Goal: Communication & Community: Answer question/provide support

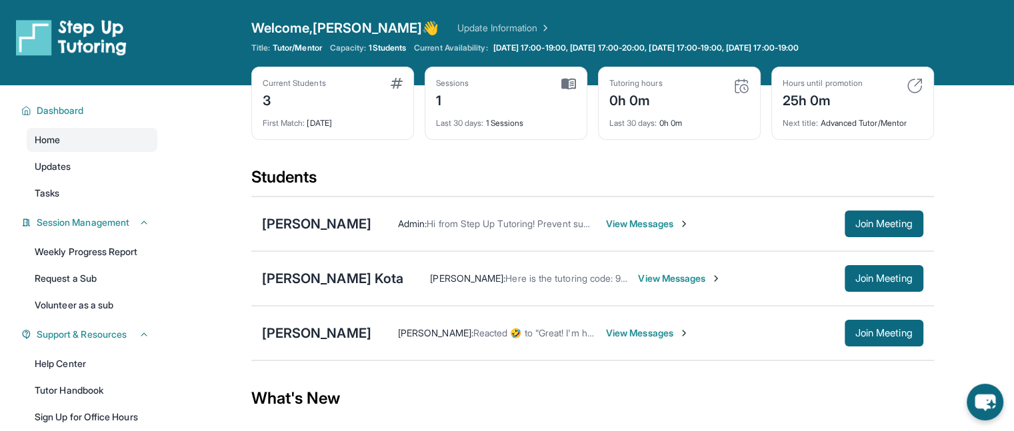
click at [569, 231] on div "Admin : Hi from Step Up Tutoring! Prevent summer learning loss and qualify for …" at bounding box center [647, 224] width 552 height 27
click at [606, 226] on span "View Messages" at bounding box center [647, 223] width 83 height 13
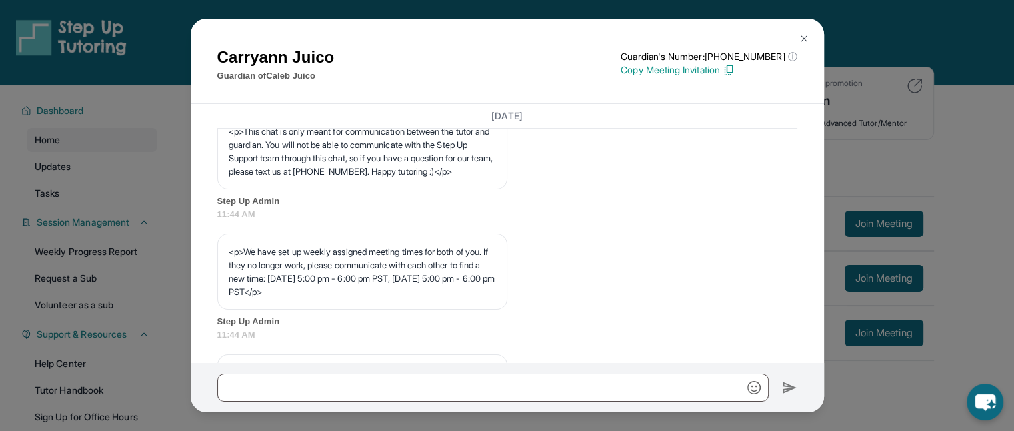
scroll to position [491, 0]
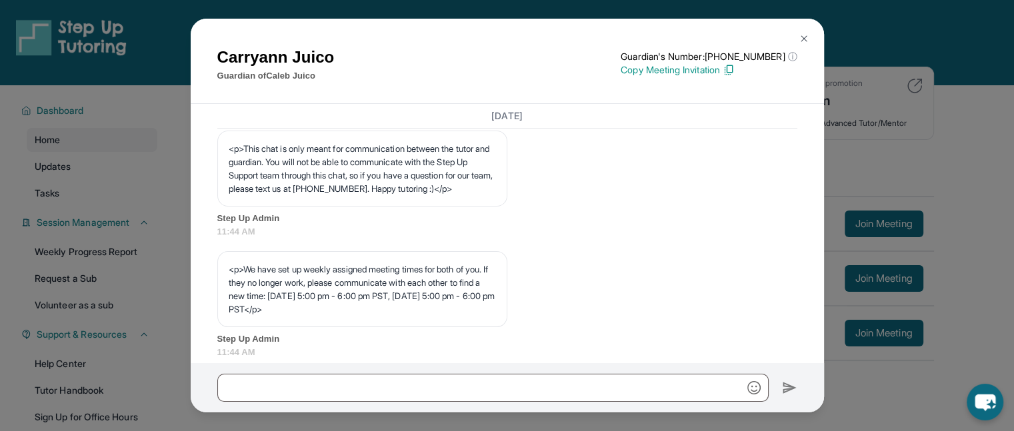
click at [933, 110] on div "Carryann Juico Guardian of [PERSON_NAME] Guardian's Number: [PHONE_NUMBER] ⓘ Th…" at bounding box center [507, 215] width 1014 height 431
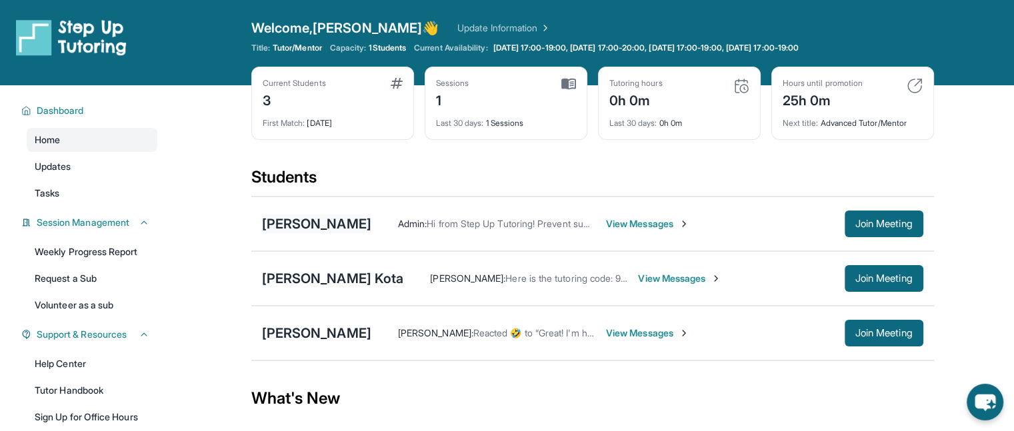
click at [279, 221] on div "[PERSON_NAME]" at bounding box center [316, 224] width 109 height 19
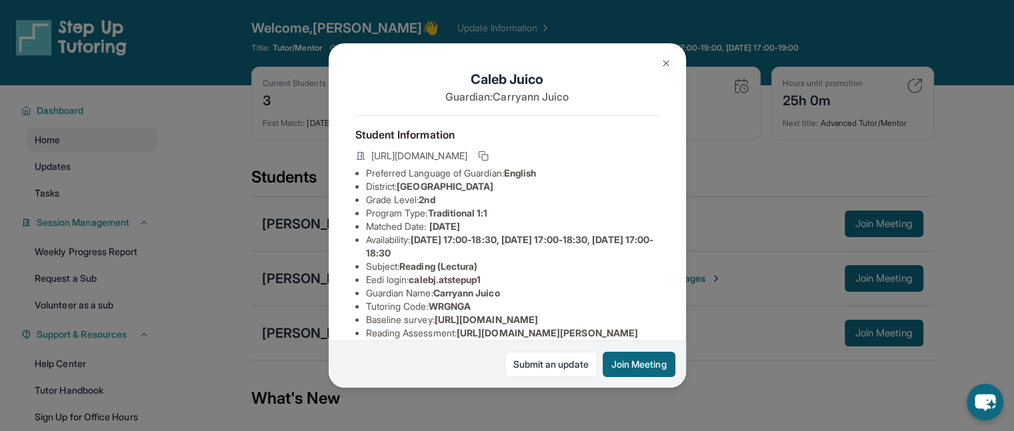
click at [695, 227] on div "[PERSON_NAME] Guardian: Carryann Juico Student Information [URL][DOMAIN_NAME] P…" at bounding box center [507, 215] width 1014 height 431
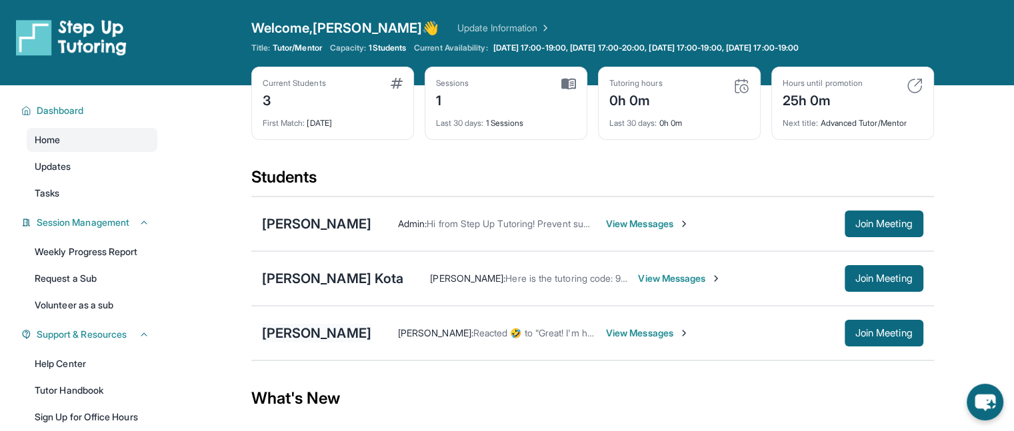
click at [283, 335] on div "[PERSON_NAME]" at bounding box center [316, 333] width 109 height 19
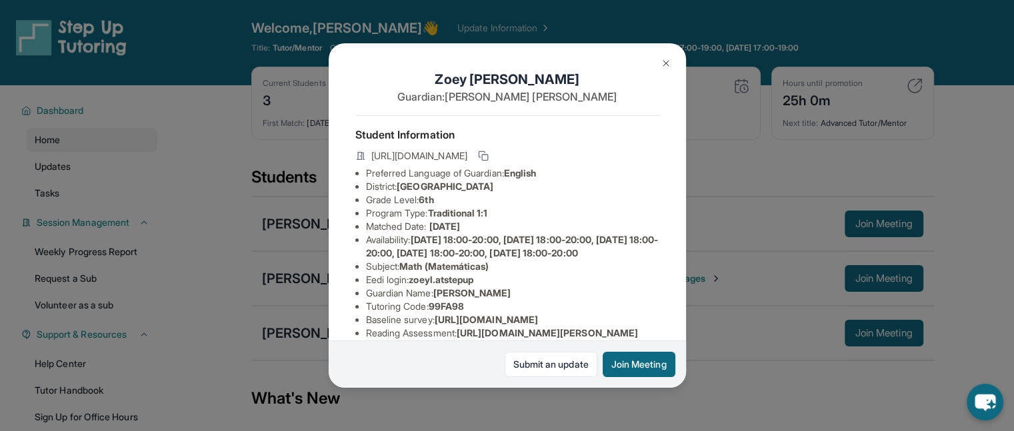
click at [713, 265] on div "[PERSON_NAME] Guardian: [PERSON_NAME] Student Information [URL][DOMAIN_NAME] Pr…" at bounding box center [507, 215] width 1014 height 431
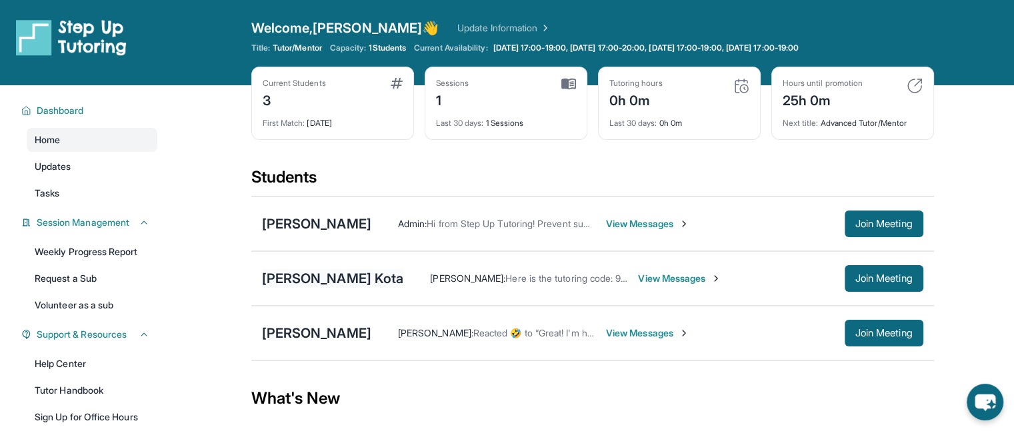
click at [280, 278] on div "[PERSON_NAME] Kota" at bounding box center [333, 278] width 142 height 19
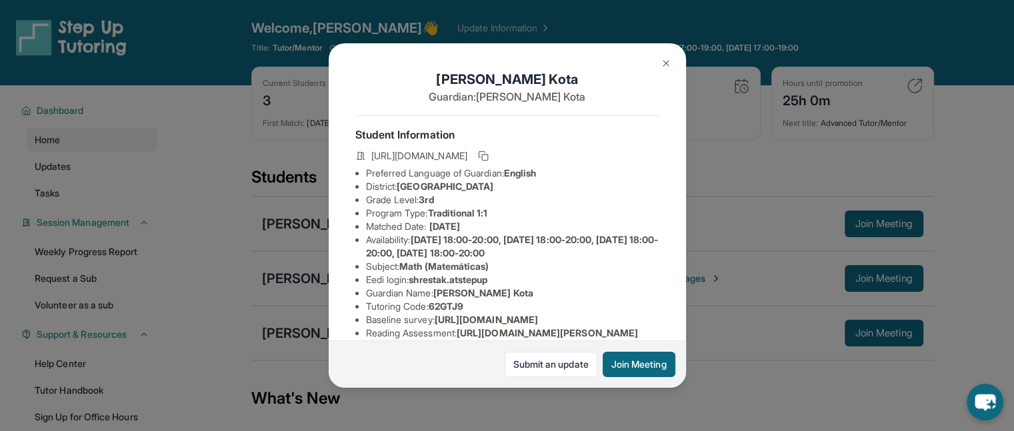
click at [718, 271] on div "[PERSON_NAME] Kota Guardian: [PERSON_NAME] Student Information [URL][DOMAIN_NAM…" at bounding box center [507, 215] width 1014 height 431
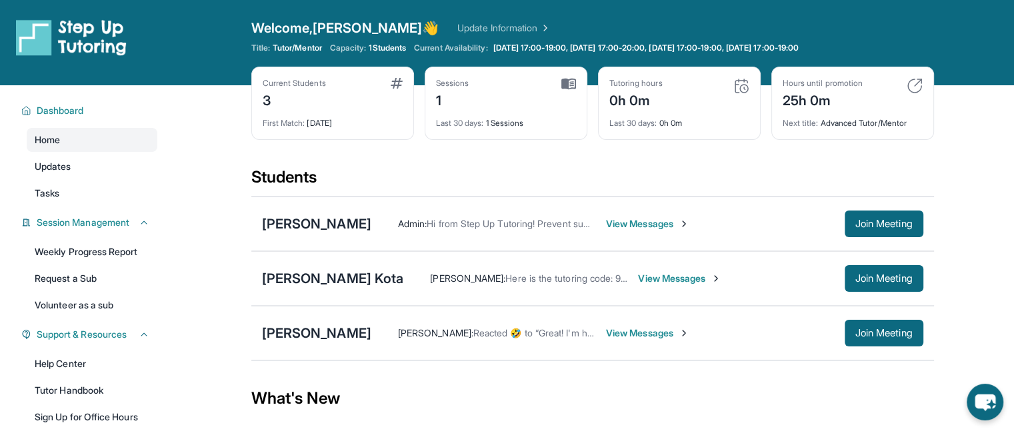
click at [577, 327] on div "[PERSON_NAME] : Reacted 🤣 to “Great! I'm happy to start our sessions [DATE] or …" at bounding box center [607, 333] width 473 height 13
click at [606, 328] on span "View Messages" at bounding box center [647, 333] width 83 height 13
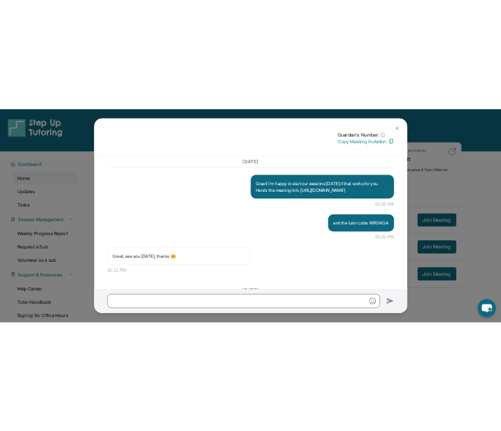
scroll to position [1349, 0]
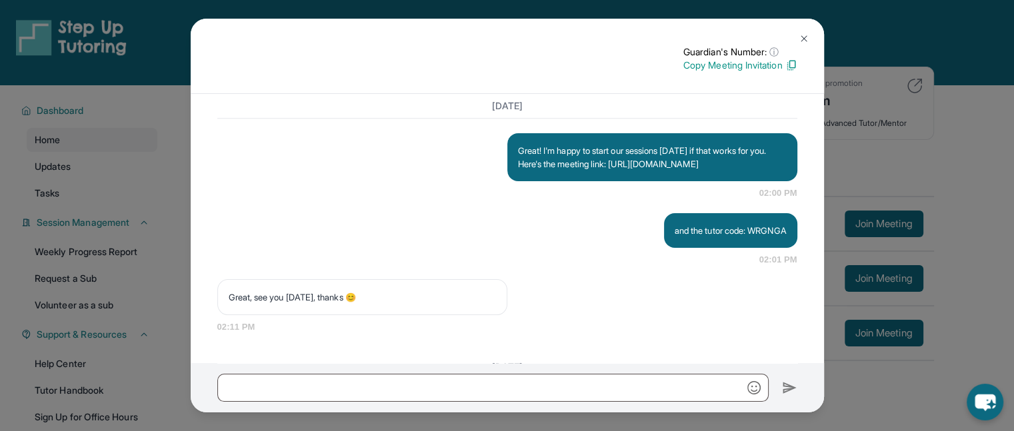
click at [801, 36] on img at bounding box center [804, 38] width 11 height 11
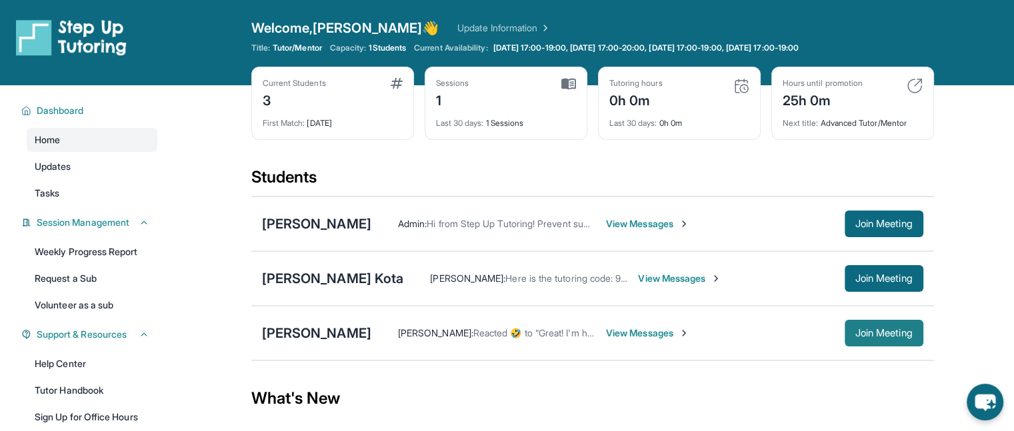
click at [861, 335] on span "Join Meeting" at bounding box center [883, 333] width 57 height 8
click at [868, 215] on button "Join Meeting" at bounding box center [884, 224] width 79 height 27
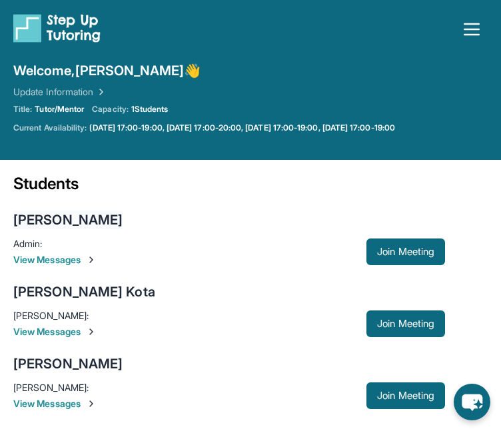
click at [67, 211] on div "[PERSON_NAME]" at bounding box center [67, 220] width 109 height 19
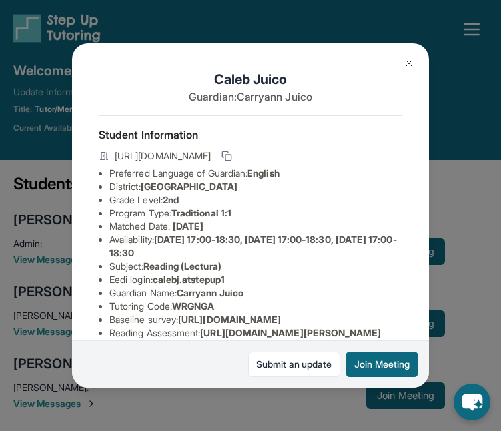
click at [473, 67] on div "[PERSON_NAME] Guardian: Carryann Juico Student Information [URL][DOMAIN_NAME] P…" at bounding box center [250, 215] width 501 height 431
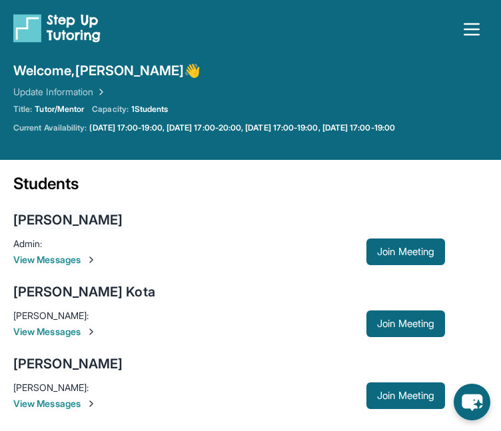
click at [56, 214] on div "[PERSON_NAME]" at bounding box center [67, 220] width 109 height 19
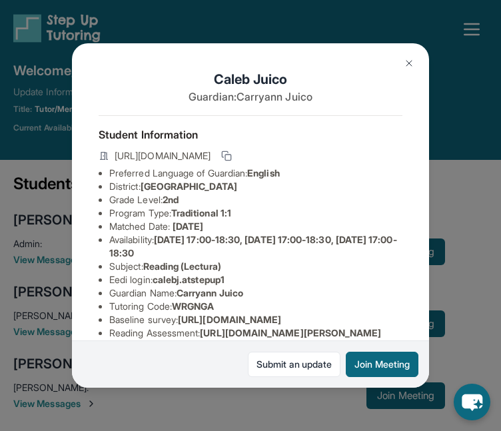
scroll to position [43, 0]
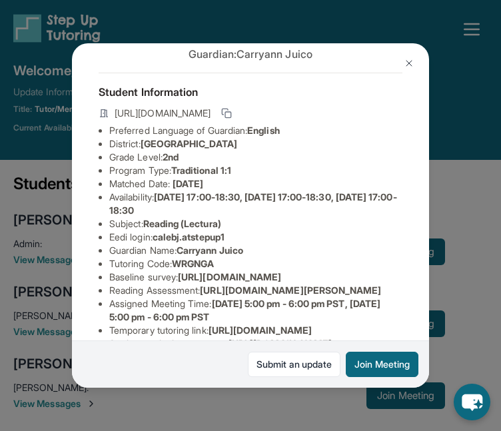
click at [404, 61] on img at bounding box center [409, 63] width 11 height 11
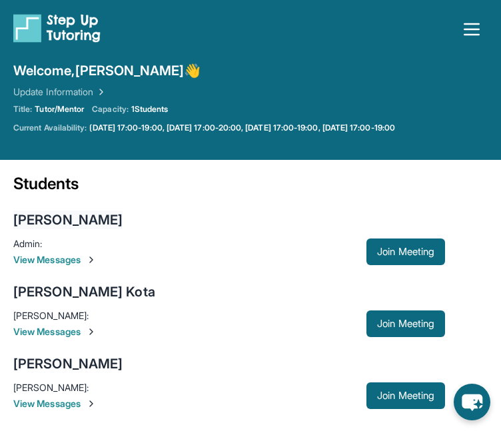
click at [66, 221] on div "[PERSON_NAME]" at bounding box center [67, 220] width 109 height 19
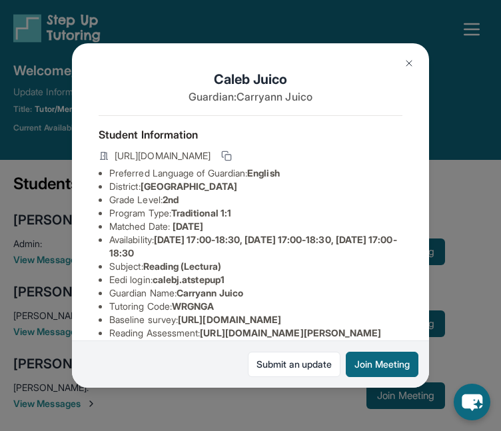
click at [403, 65] on button at bounding box center [409, 63] width 27 height 27
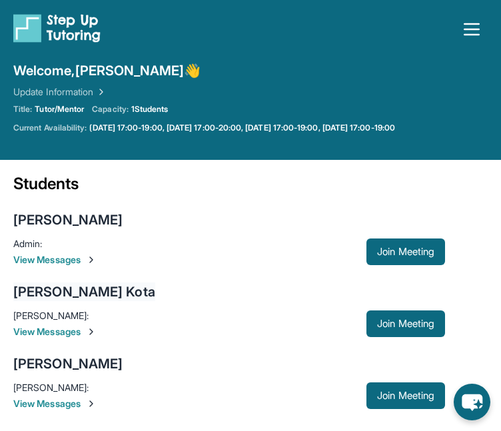
click at [45, 289] on div "[PERSON_NAME] Kota" at bounding box center [84, 292] width 142 height 19
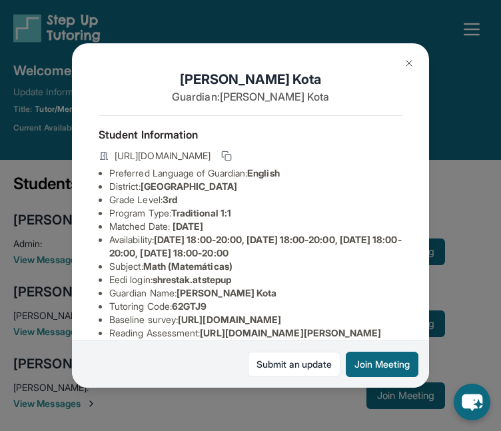
click at [405, 67] on img at bounding box center [409, 63] width 11 height 11
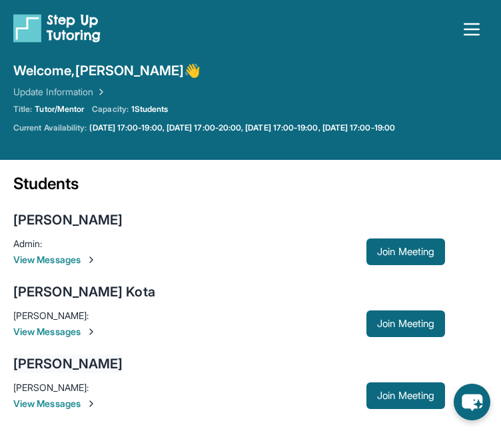
click at [52, 361] on div "[PERSON_NAME]" at bounding box center [67, 364] width 109 height 19
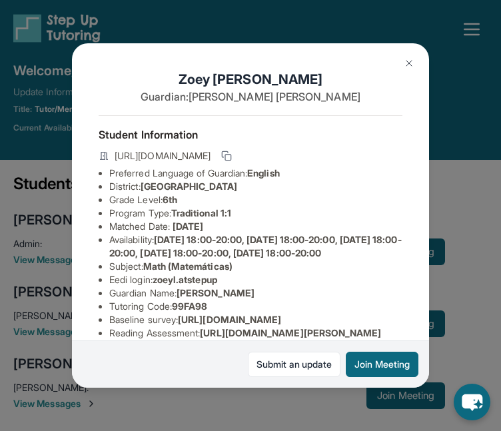
click at [408, 65] on img at bounding box center [409, 63] width 11 height 11
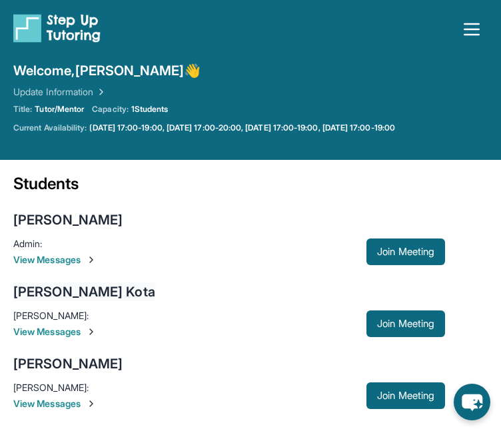
click at [55, 289] on div "[PERSON_NAME] Kota" at bounding box center [84, 292] width 142 height 19
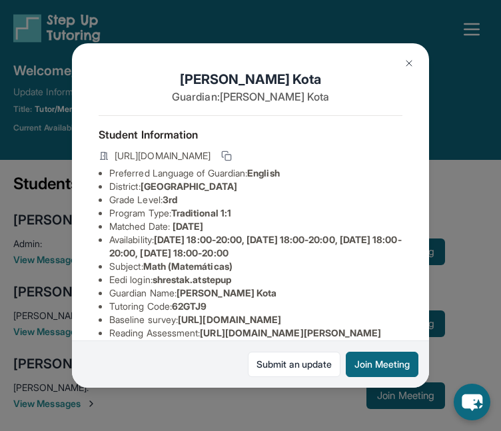
drag, startPoint x: 147, startPoint y: 191, endPoint x: 315, endPoint y: 194, distance: 168.7
click at [315, 193] on li "District: [GEOGRAPHIC_DATA]" at bounding box center [255, 186] width 293 height 13
copy span "[GEOGRAPHIC_DATA]"
click at [407, 55] on button at bounding box center [409, 63] width 27 height 27
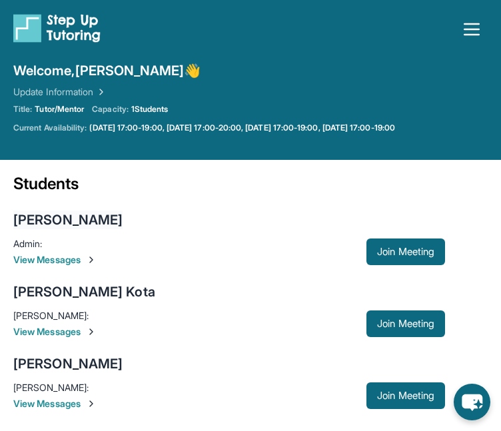
click at [63, 223] on div "[PERSON_NAME]" at bounding box center [67, 220] width 109 height 19
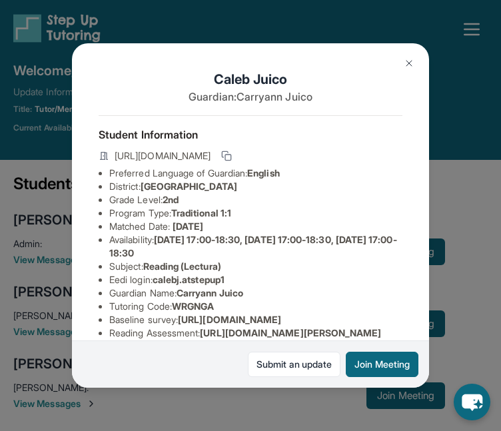
drag, startPoint x: 149, startPoint y: 199, endPoint x: 310, endPoint y: 200, distance: 160.7
click at [310, 193] on li "District: [GEOGRAPHIC_DATA]" at bounding box center [255, 186] width 293 height 13
copy span "[GEOGRAPHIC_DATA]"
click at [398, 55] on button at bounding box center [409, 63] width 27 height 27
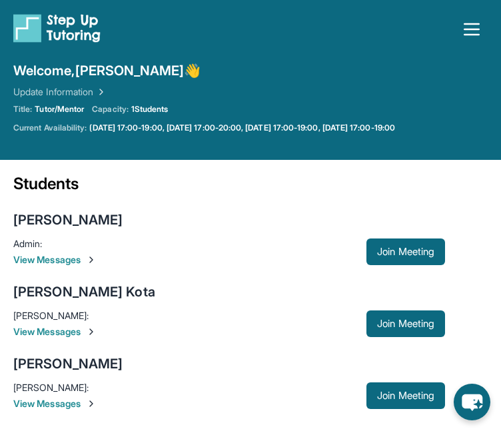
scroll to position [44, 0]
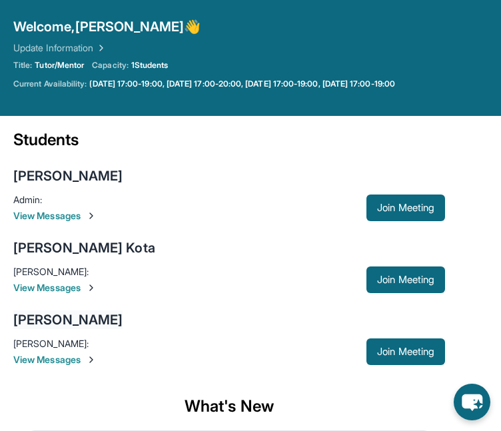
click at [54, 319] on div "[PERSON_NAME]" at bounding box center [67, 320] width 109 height 19
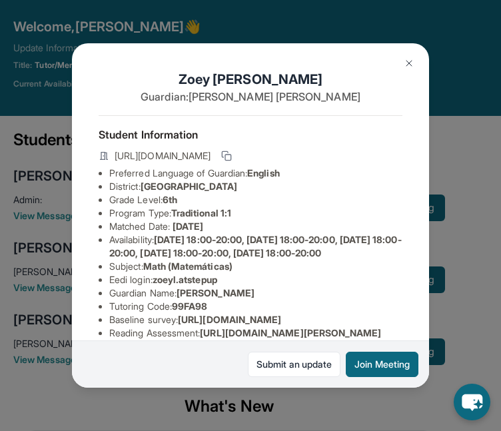
drag, startPoint x: 146, startPoint y: 197, endPoint x: 294, endPoint y: 199, distance: 148.0
click at [294, 193] on li "District: Burbank Unified School District" at bounding box center [255, 186] width 293 height 13
copy span "[GEOGRAPHIC_DATA]"
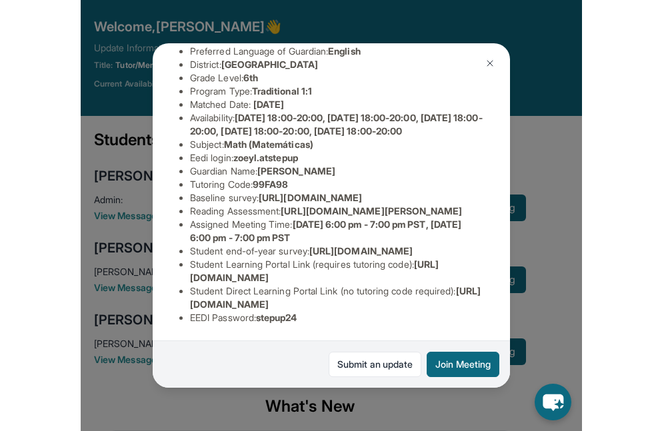
scroll to position [160, 3]
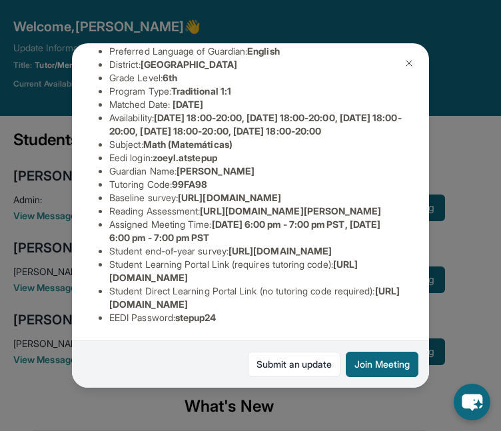
click at [408, 56] on button at bounding box center [409, 63] width 27 height 27
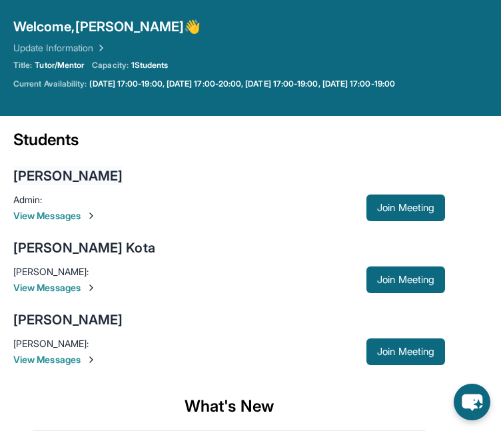
click at [49, 173] on div "[PERSON_NAME]" at bounding box center [67, 176] width 109 height 19
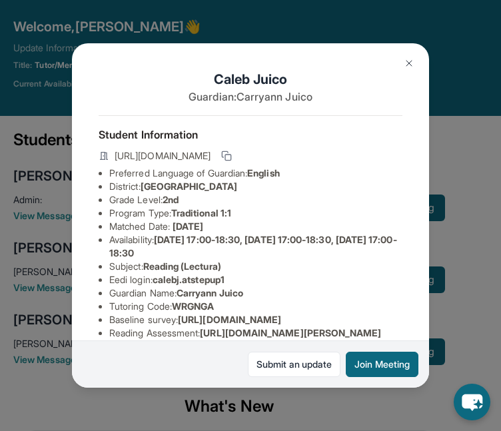
click at [405, 69] on button at bounding box center [409, 63] width 27 height 27
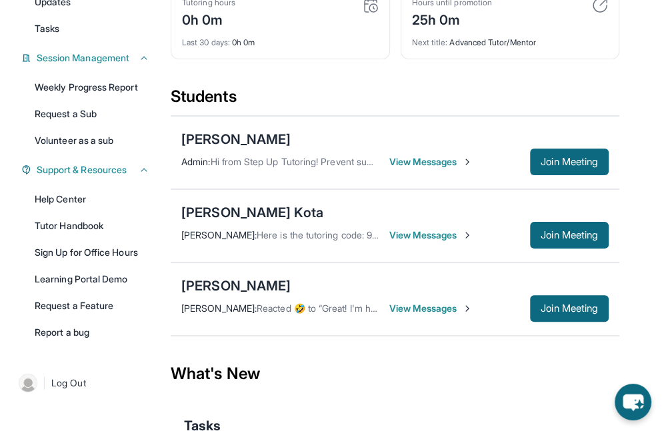
scroll to position [0, 0]
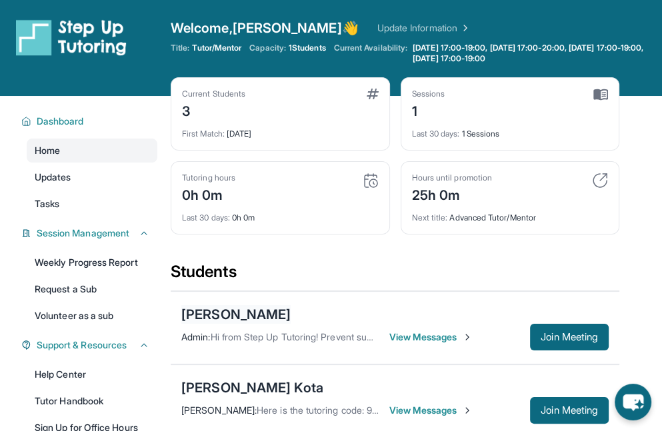
click at [223, 314] on div "[PERSON_NAME]" at bounding box center [235, 314] width 109 height 19
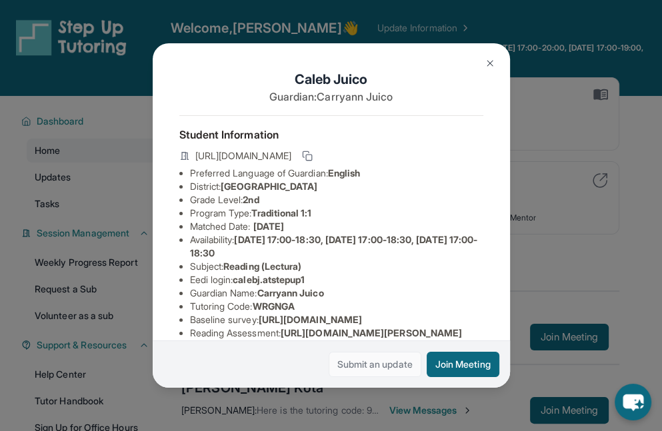
click at [374, 368] on link "Submit an update" at bounding box center [375, 364] width 93 height 25
click at [482, 61] on button at bounding box center [490, 63] width 27 height 27
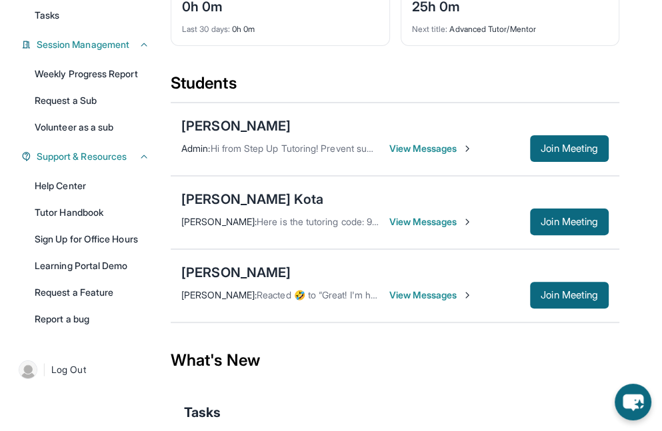
scroll to position [200, 0]
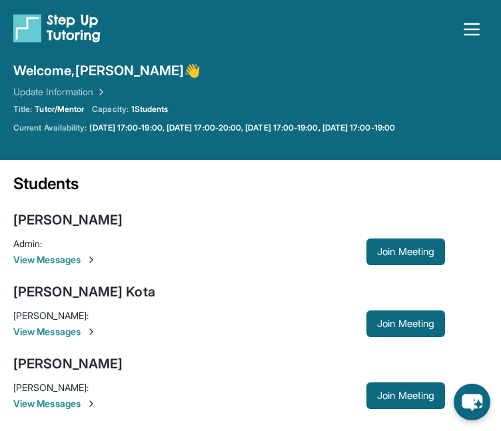
click at [75, 263] on span "View Messages" at bounding box center [189, 259] width 353 height 13
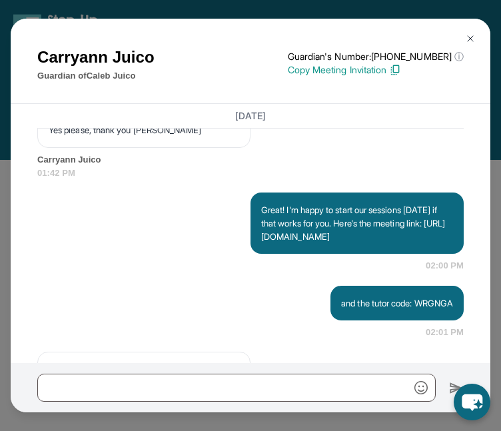
scroll to position [2057, 0]
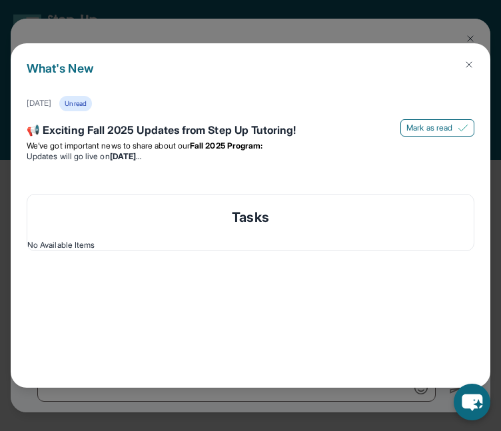
click at [467, 65] on img at bounding box center [469, 64] width 11 height 11
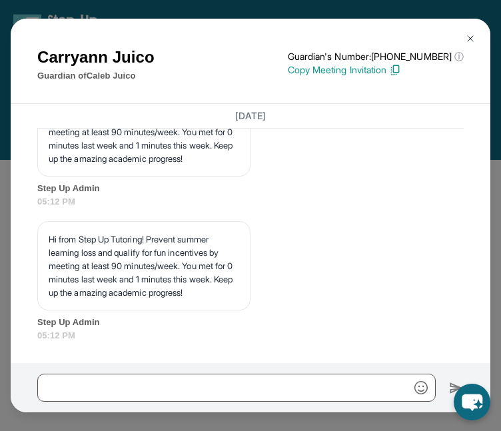
click at [199, 265] on p "Hi from Step Up Tutoring! Prevent summer learning loss and qualify for fun ince…" at bounding box center [144, 266] width 191 height 67
click at [468, 39] on img at bounding box center [470, 38] width 11 height 11
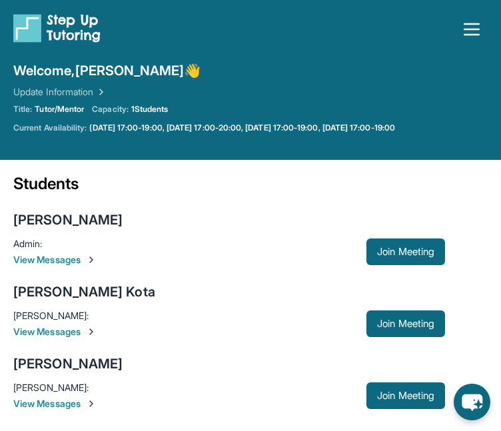
click at [59, 205] on div "Caleb Juico Admin : Hi from Step Up Tutoring! Prevent summer learning loss and …" at bounding box center [229, 239] width 432 height 72
click at [73, 261] on span "View Messages" at bounding box center [189, 259] width 353 height 13
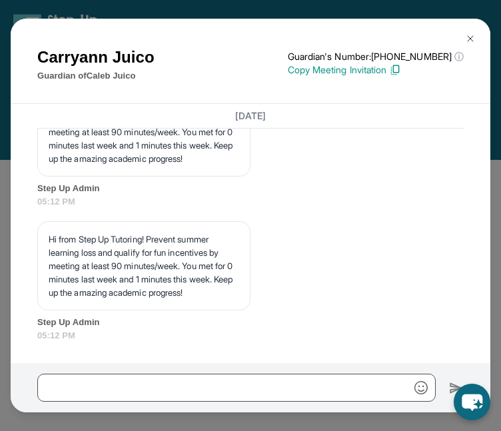
click at [51, 182] on span "Step Up Admin" at bounding box center [250, 188] width 427 height 13
click at [465, 38] on img at bounding box center [470, 38] width 11 height 11
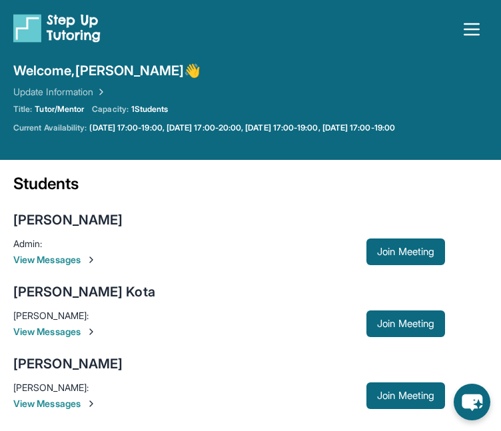
click at [43, 260] on span "View Messages" at bounding box center [189, 259] width 353 height 13
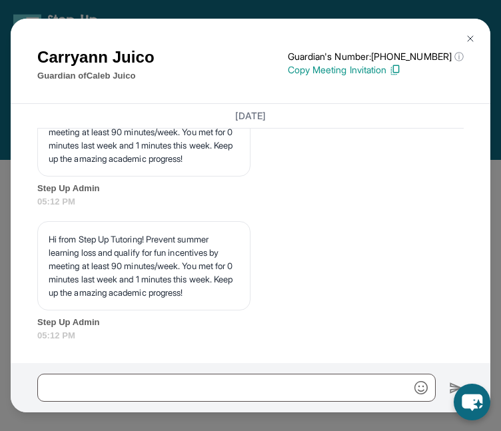
click at [470, 37] on img at bounding box center [470, 38] width 11 height 11
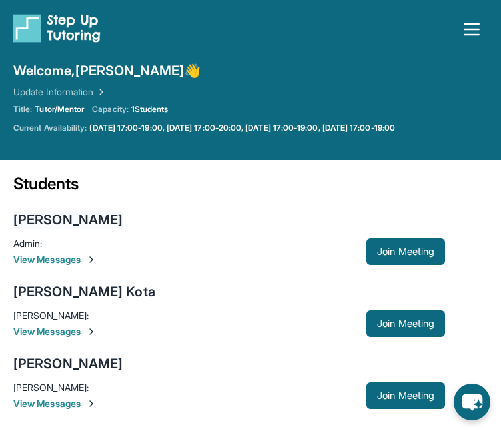
click at [41, 219] on div "[PERSON_NAME]" at bounding box center [67, 220] width 109 height 19
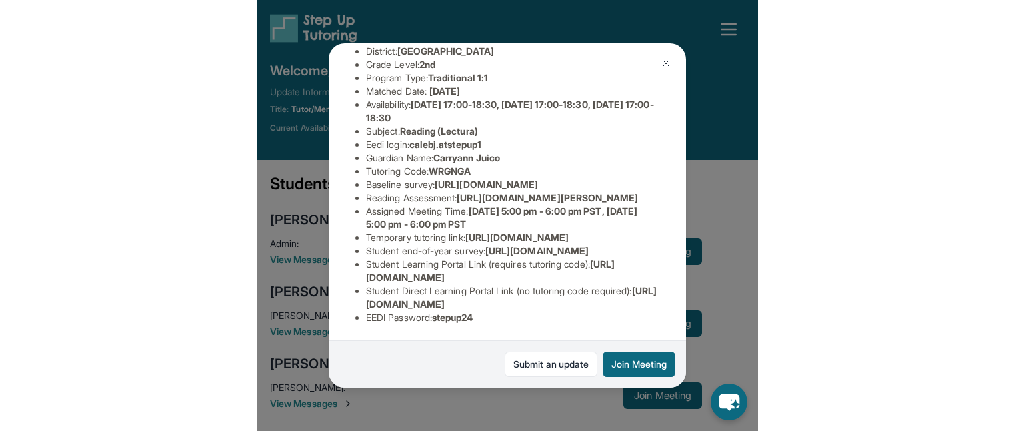
scroll to position [276, 0]
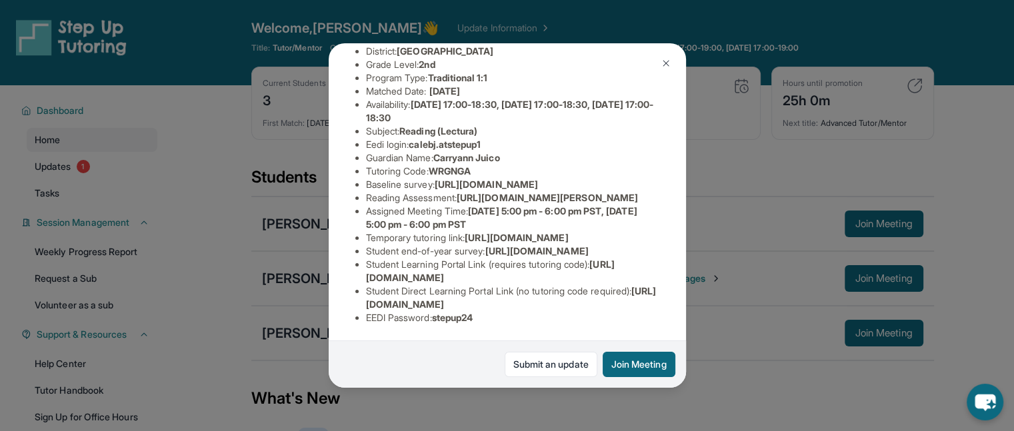
click at [511, 191] on li "Reading Assessment : https://yvyn1kit.paperform.co?id=2025-s11714&name=Caleb%20…" at bounding box center [512, 197] width 293 height 13
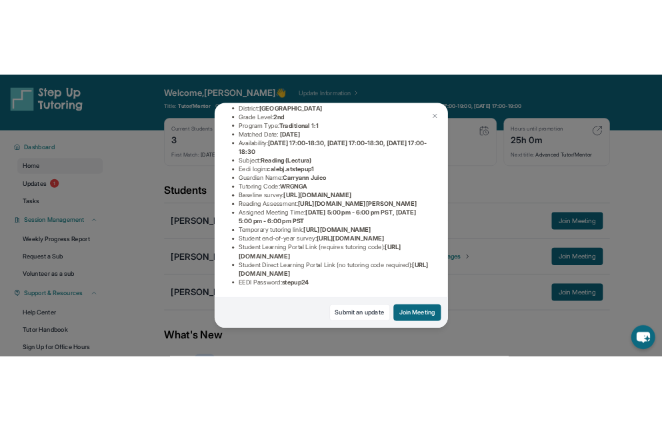
scroll to position [152, 0]
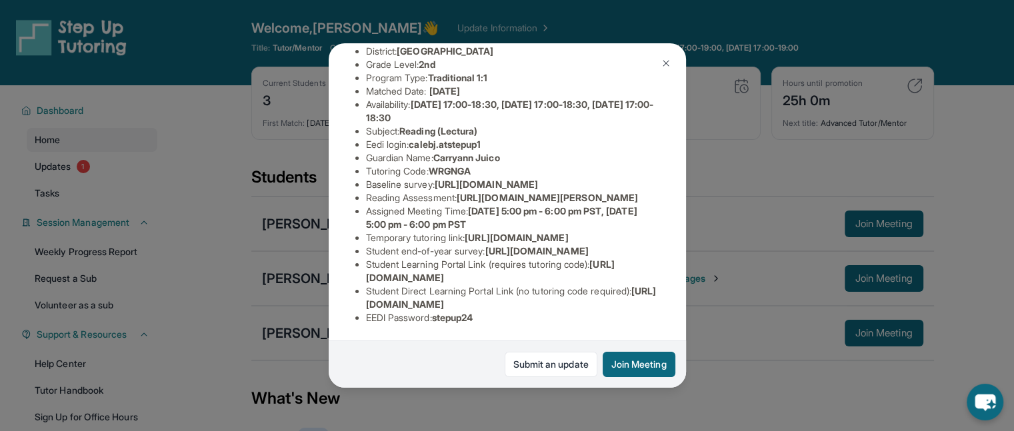
click at [511, 59] on img at bounding box center [666, 63] width 11 height 11
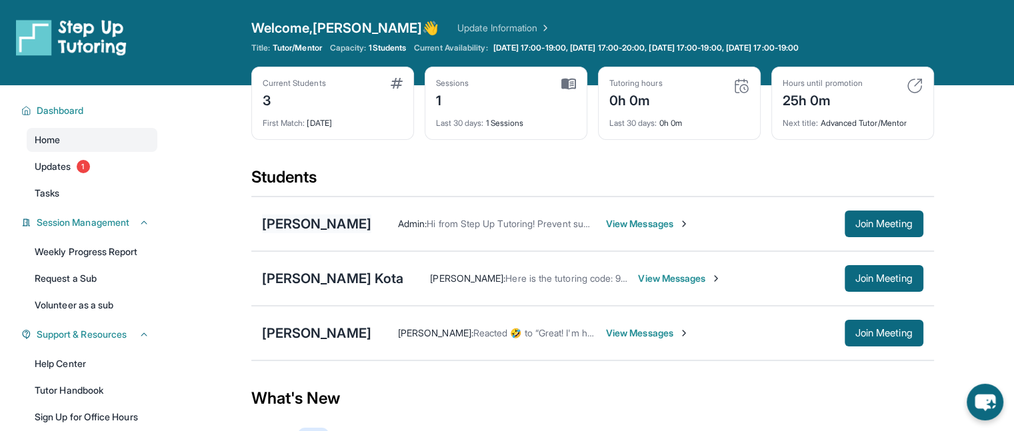
click at [317, 220] on div "[PERSON_NAME]" at bounding box center [316, 224] width 109 height 19
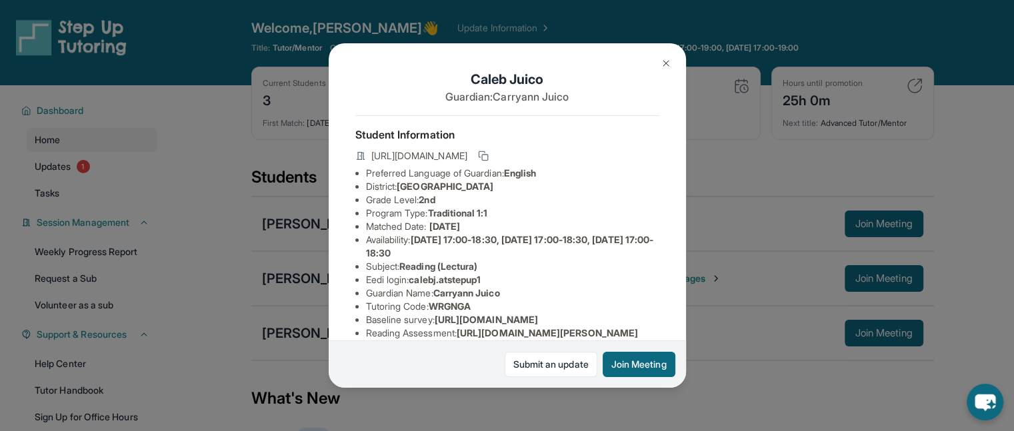
click at [511, 98] on div "[PERSON_NAME] Guardian: Carryann Juico Student Information [URL][DOMAIN_NAME] P…" at bounding box center [507, 215] width 1014 height 431
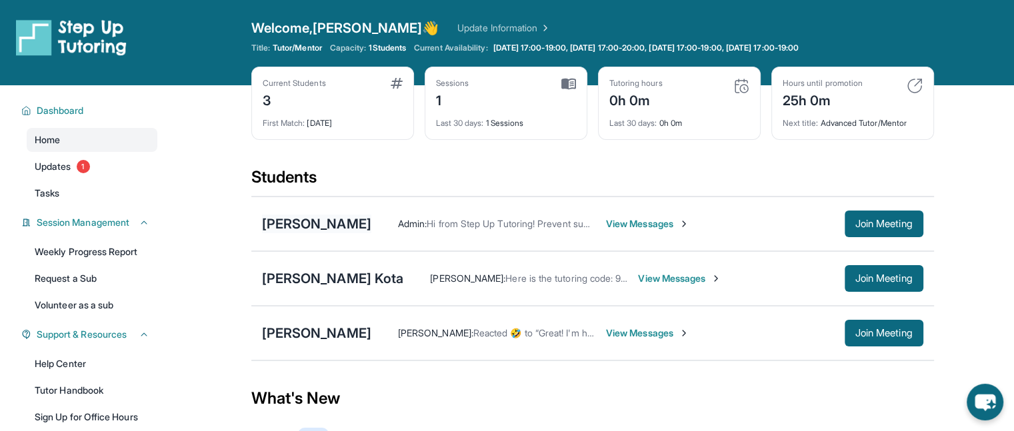
click at [316, 223] on div "[PERSON_NAME]" at bounding box center [316, 224] width 109 height 19
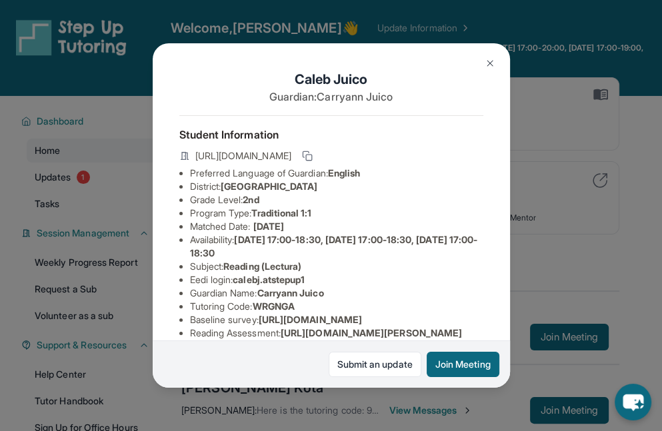
click at [481, 66] on button at bounding box center [490, 63] width 27 height 27
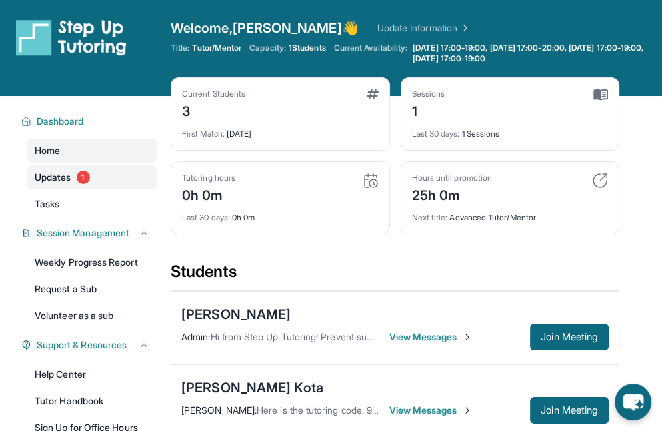
click at [69, 171] on span "Updates" at bounding box center [53, 177] width 37 height 13
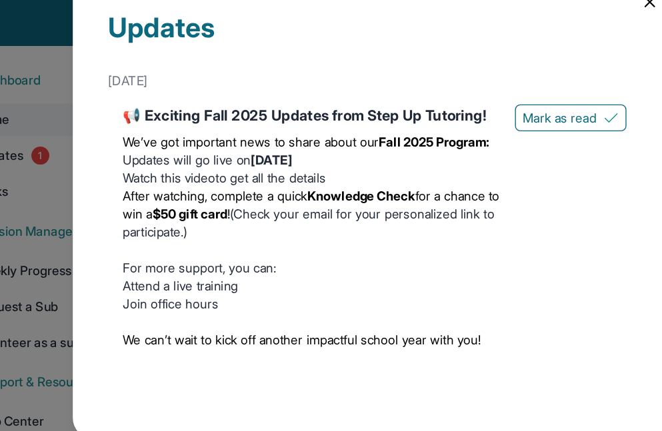
scroll to position [0, 0]
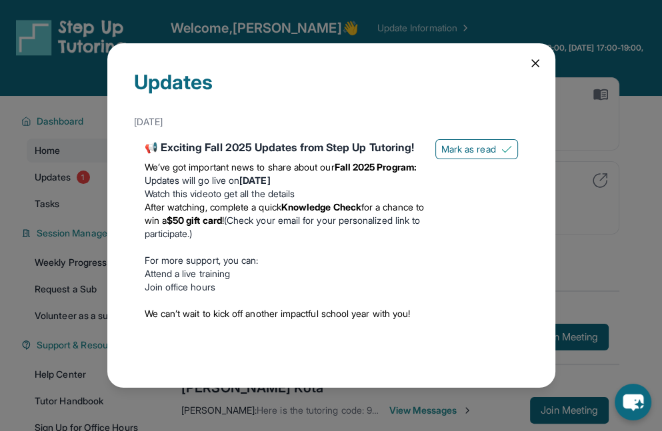
click at [511, 57] on icon at bounding box center [535, 63] width 13 height 13
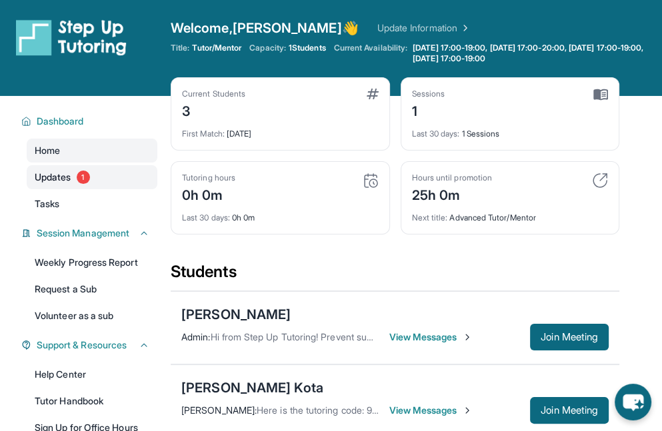
click at [88, 177] on span "1" at bounding box center [83, 177] width 13 height 13
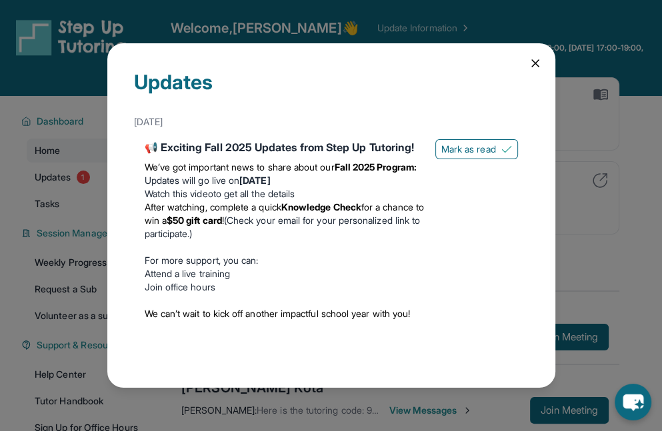
click at [511, 59] on icon at bounding box center [535, 63] width 13 height 13
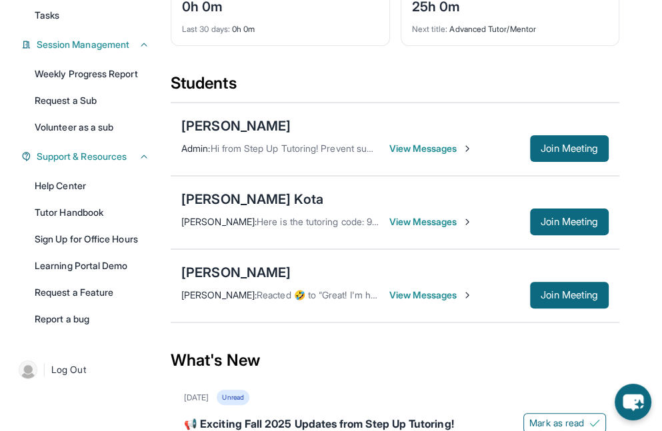
scroll to position [200, 0]
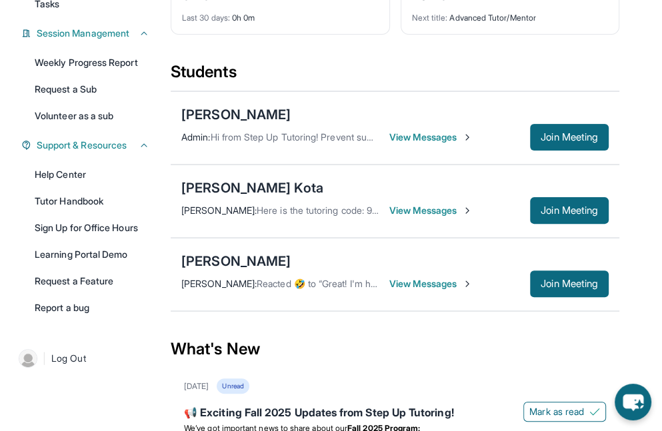
click at [433, 151] on div "Caleb Juico Admin : Hi from Step Up Tutoring! Prevent summer learning loss and …" at bounding box center [395, 127] width 449 height 73
click at [433, 141] on span "View Messages" at bounding box center [430, 137] width 83 height 13
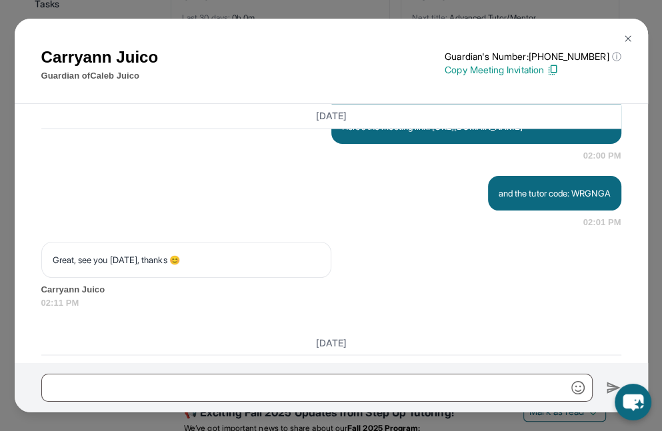
scroll to position [1422, 0]
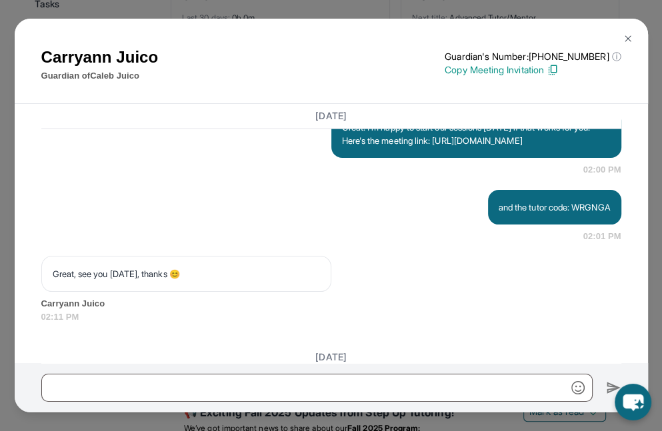
click at [511, 32] on button at bounding box center [628, 38] width 27 height 27
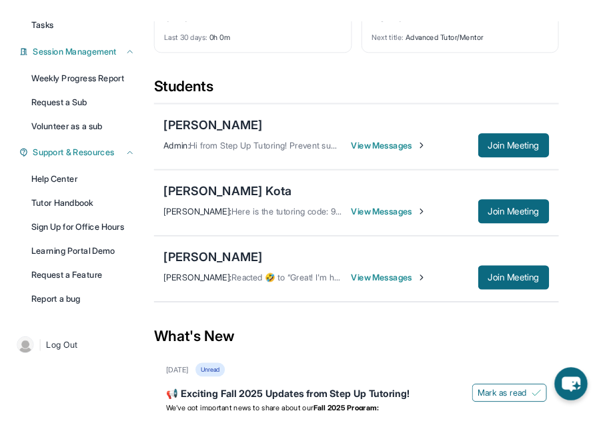
scroll to position [211, 0]
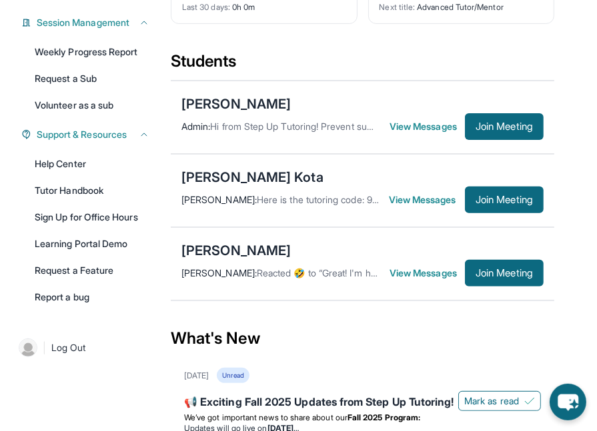
click at [421, 131] on span "View Messages" at bounding box center [426, 126] width 75 height 13
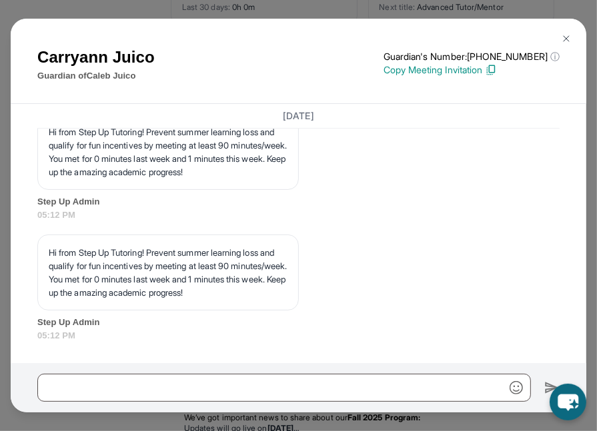
scroll to position [355, 0]
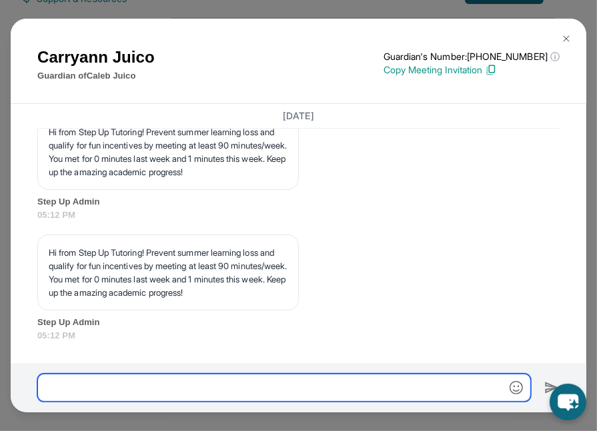
click at [153, 376] on input "text" at bounding box center [283, 388] width 493 height 28
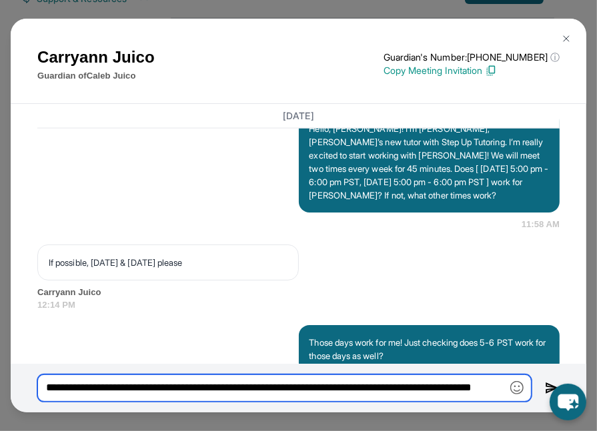
scroll to position [0, 65]
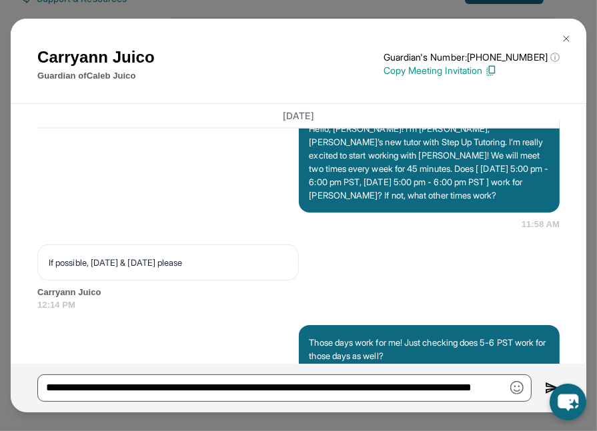
click at [497, 68] on img at bounding box center [491, 71] width 12 height 12
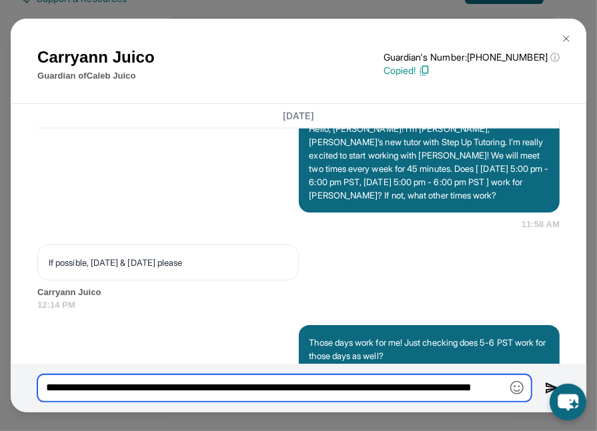
click at [492, 381] on input "**********" at bounding box center [284, 389] width 494 height 28
click at [506, 385] on input "**********" at bounding box center [284, 389] width 494 height 28
paste input "**********"
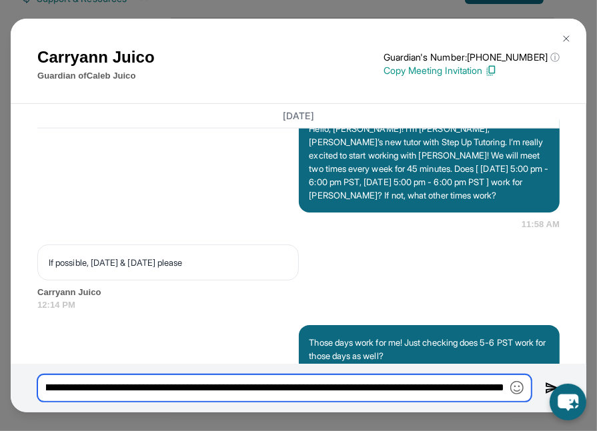
type input "**********"
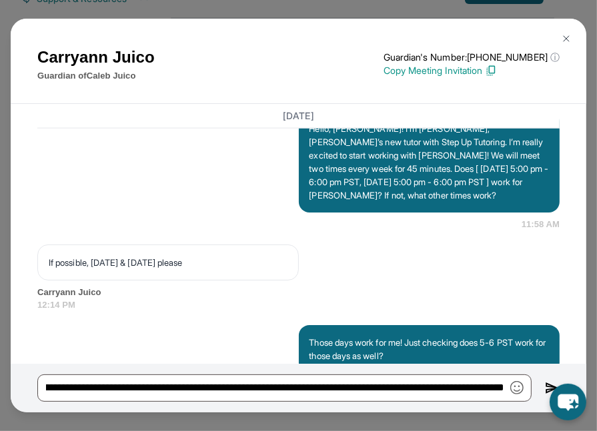
click at [511, 383] on img at bounding box center [552, 388] width 15 height 15
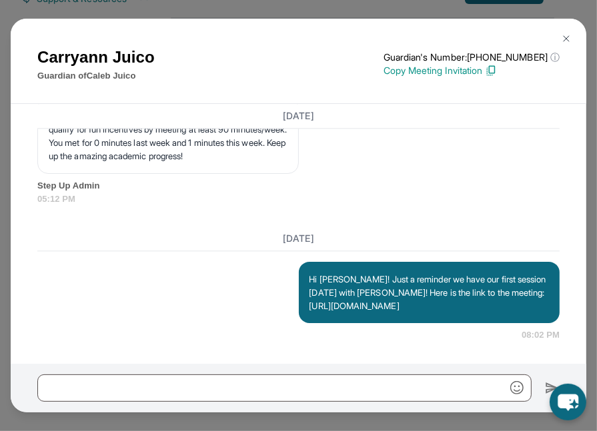
scroll to position [1993, 0]
click at [261, 232] on h3 "Today" at bounding box center [298, 238] width 522 height 13
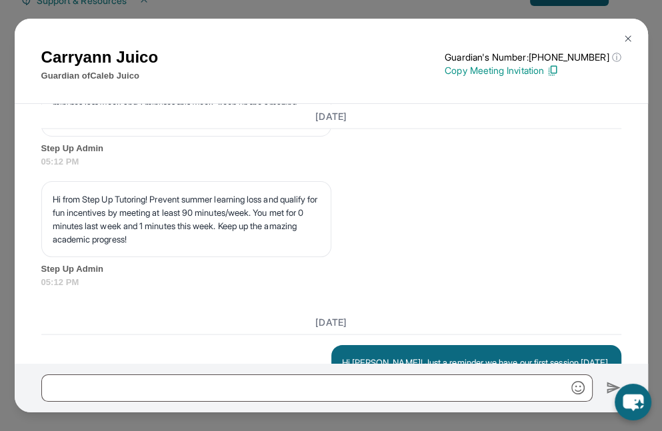
scroll to position [1860, 0]
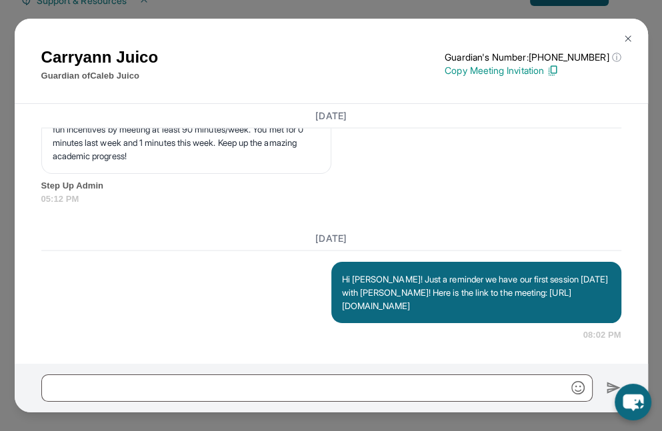
click at [511, 35] on img at bounding box center [628, 38] width 11 height 11
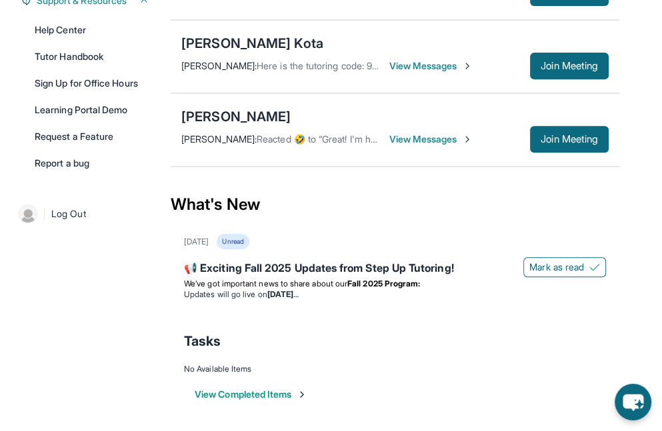
scroll to position [195, 0]
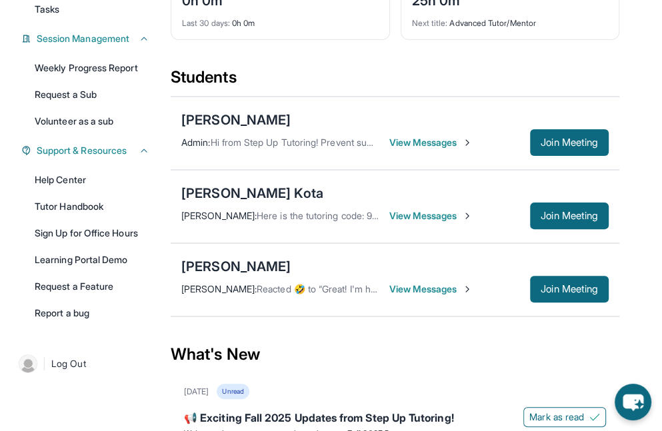
click at [405, 142] on span "View Messages" at bounding box center [430, 142] width 83 height 13
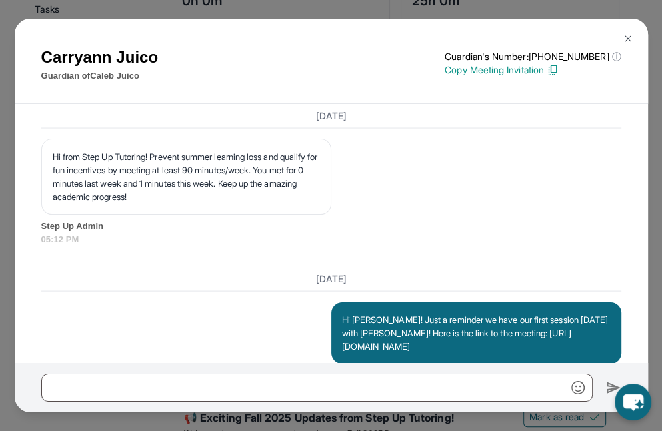
scroll to position [1860, 0]
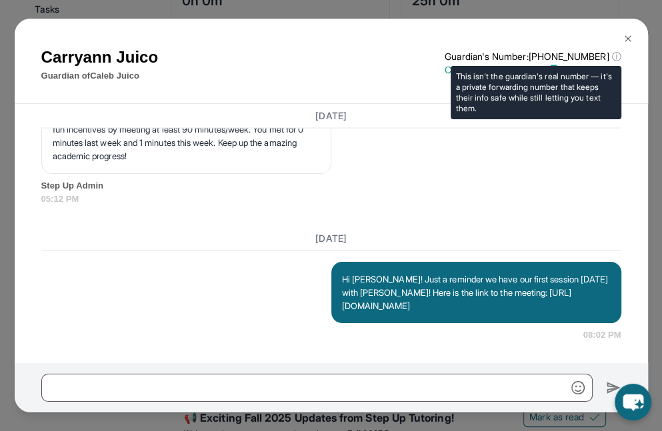
click at [511, 63] on p "Copy Meeting Invitation" at bounding box center [533, 69] width 176 height 13
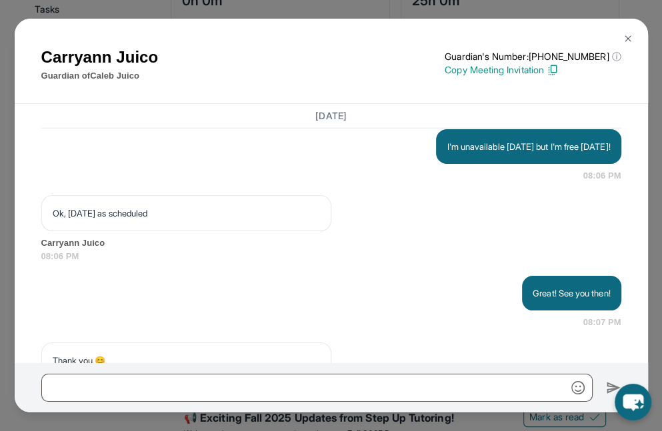
scroll to position [2234, 0]
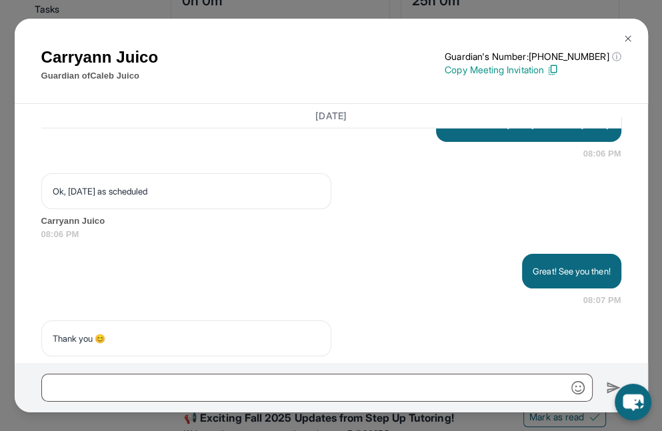
click at [511, 41] on img at bounding box center [628, 38] width 11 height 11
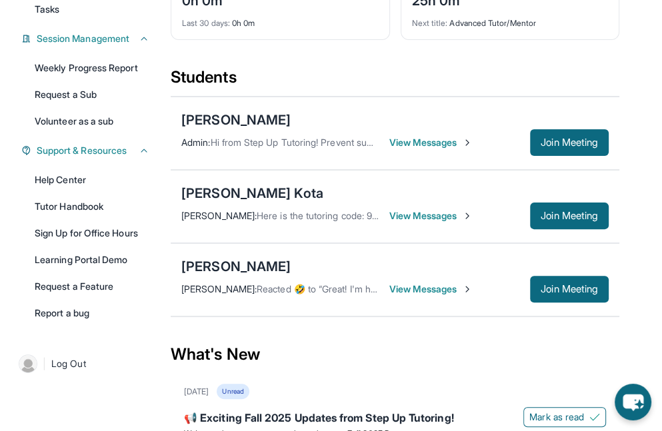
click at [449, 283] on span "View Messages" at bounding box center [430, 289] width 83 height 13
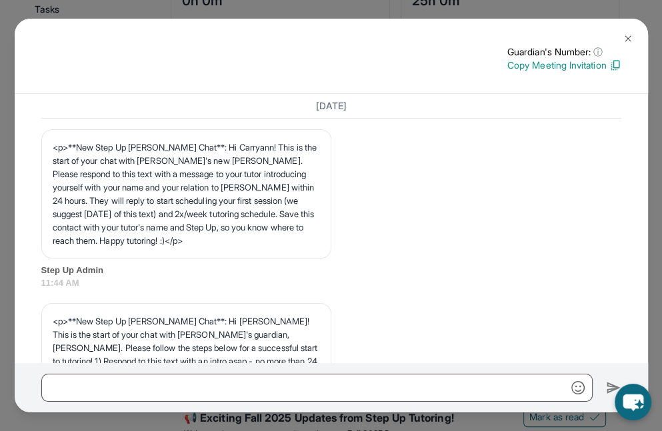
scroll to position [0, 0]
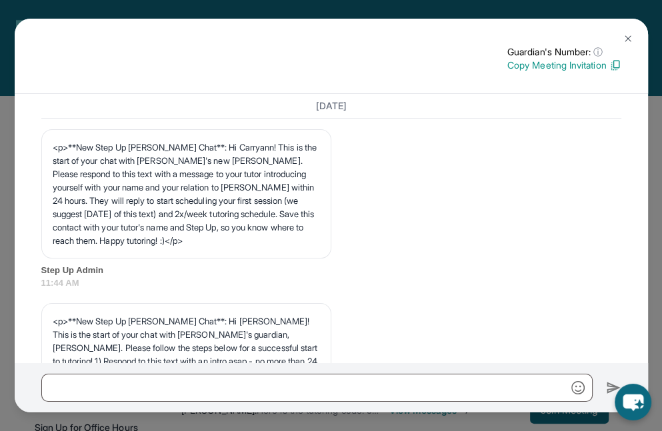
click at [511, 33] on img at bounding box center [628, 38] width 11 height 11
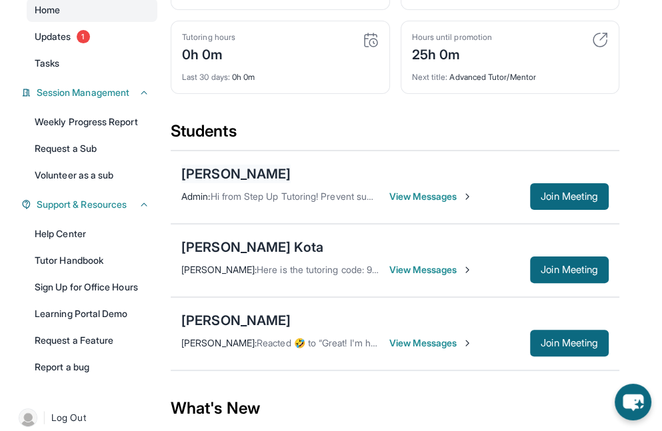
scroll to position [141, 0]
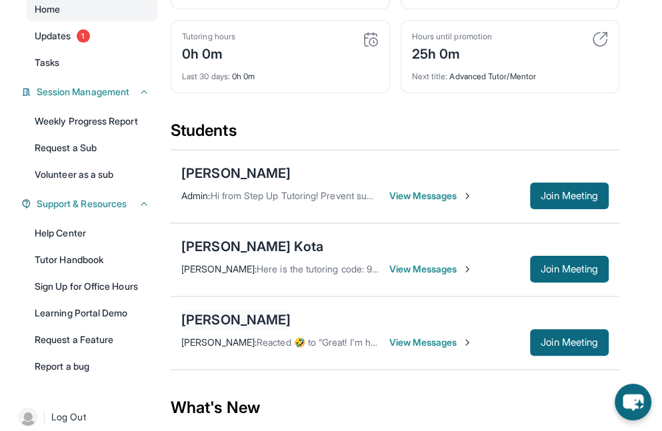
click at [245, 318] on div "[PERSON_NAME]" at bounding box center [235, 320] width 109 height 19
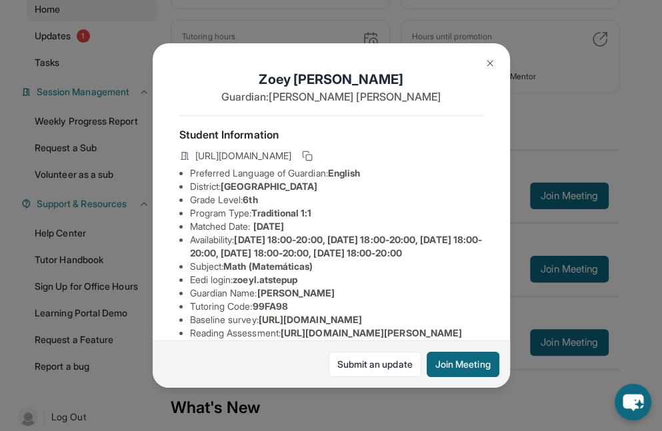
click at [488, 56] on button at bounding box center [490, 63] width 27 height 27
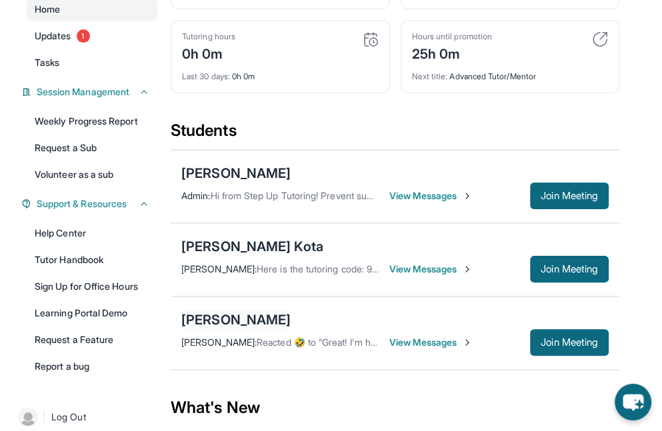
click at [230, 313] on div "[PERSON_NAME]" at bounding box center [235, 320] width 109 height 19
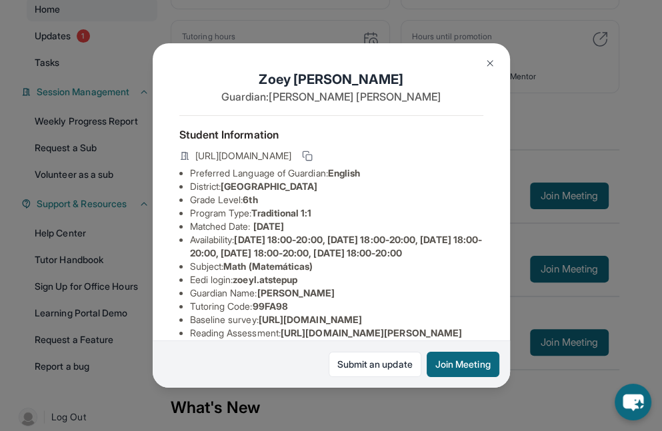
click at [485, 59] on img at bounding box center [490, 63] width 11 height 11
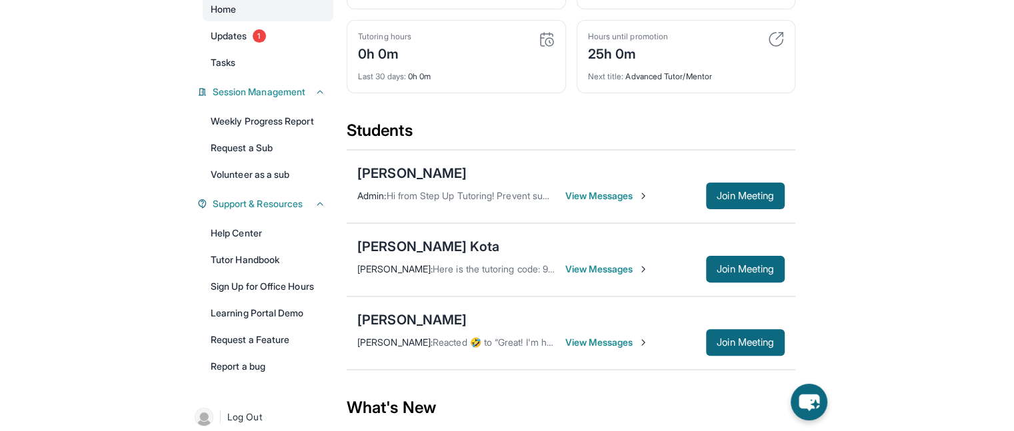
scroll to position [131, 0]
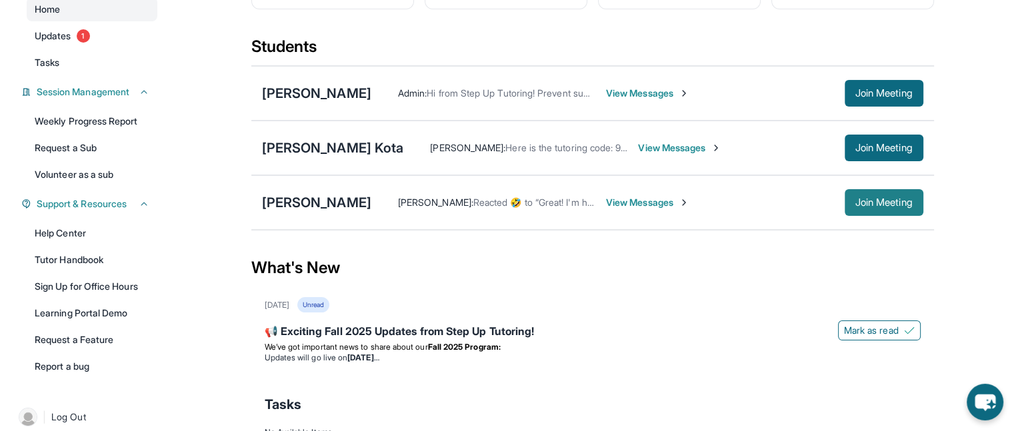
click at [511, 207] on span "Join Meeting" at bounding box center [883, 203] width 57 height 8
